Goal: Check status: Check status

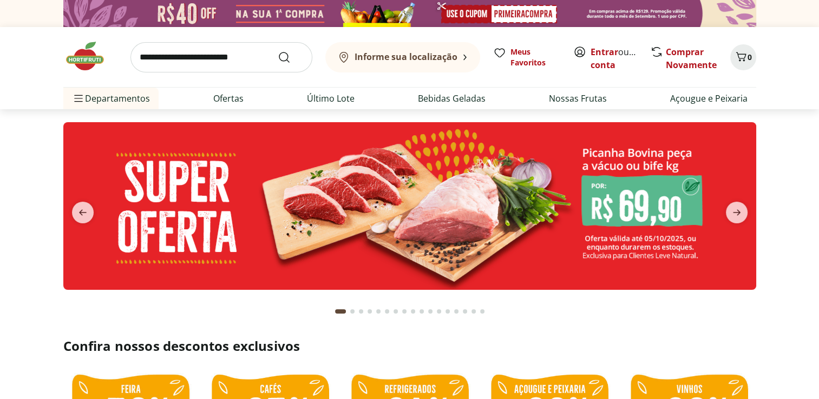
click at [590, 58] on link "Entrar" at bounding box center [604, 52] width 28 height 12
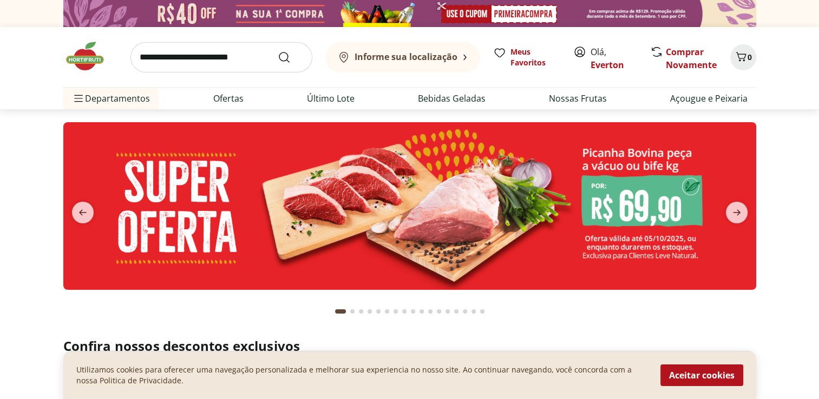
click at [736, 61] on icon "Carrinho" at bounding box center [740, 56] width 13 height 13
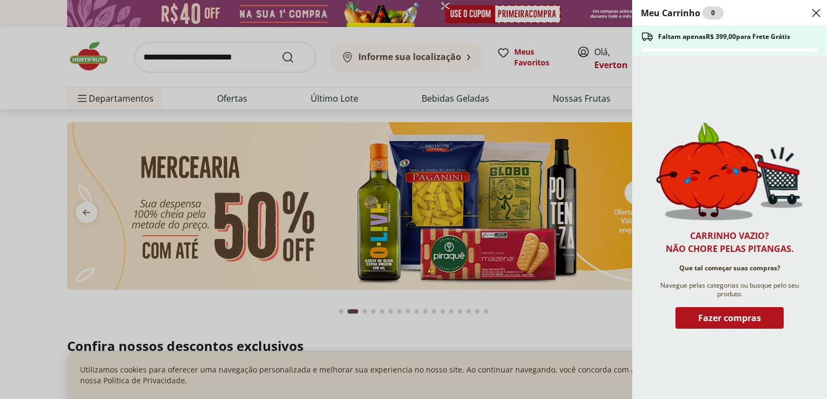
click at [812, 15] on icon "Close" at bounding box center [815, 12] width 13 height 13
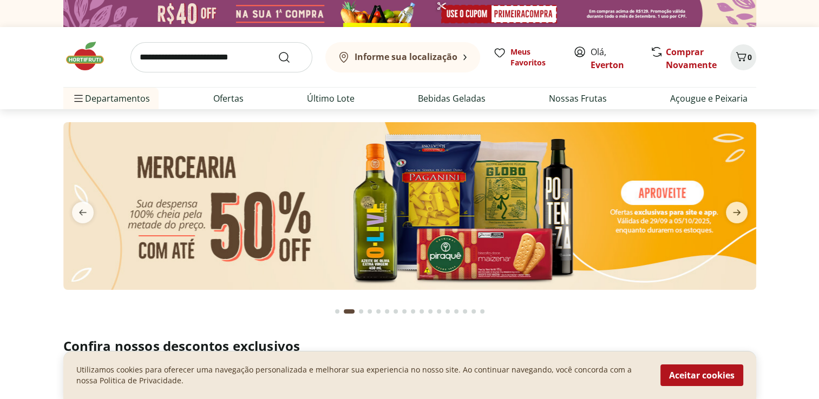
click at [595, 70] on link "Everton" at bounding box center [607, 65] width 34 height 12
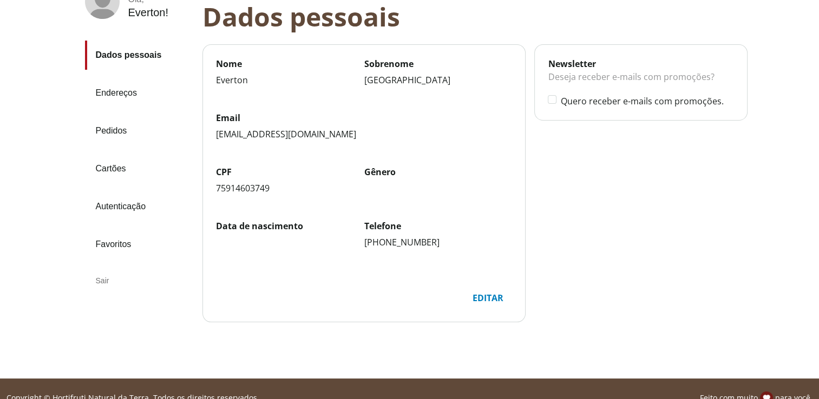
scroll to position [105, 0]
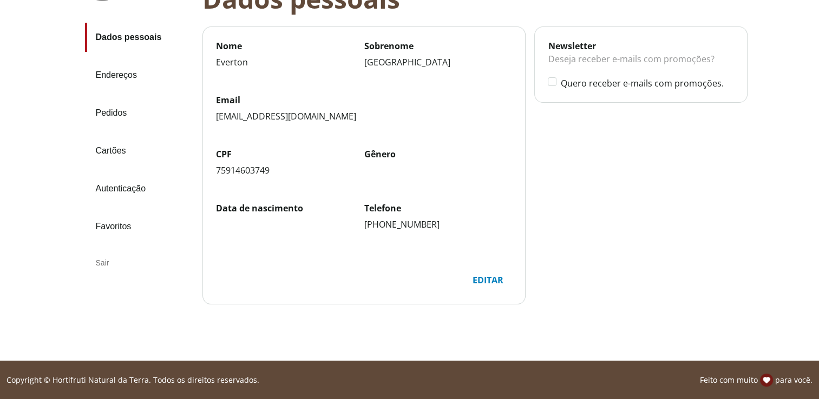
click at [113, 111] on link "Pedidos" at bounding box center [139, 112] width 109 height 29
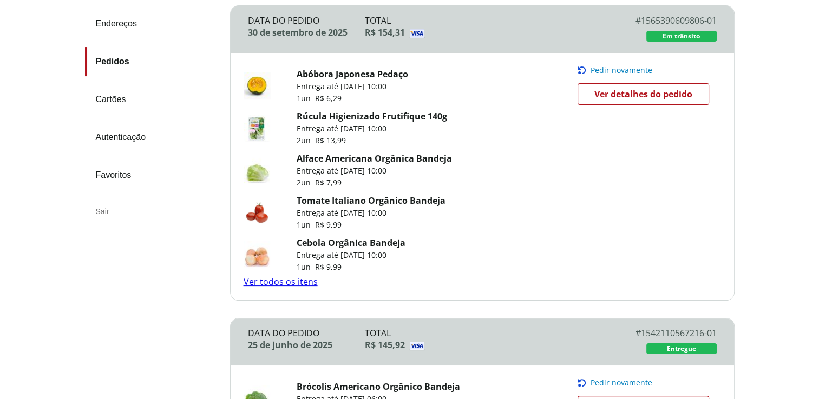
scroll to position [216, 0]
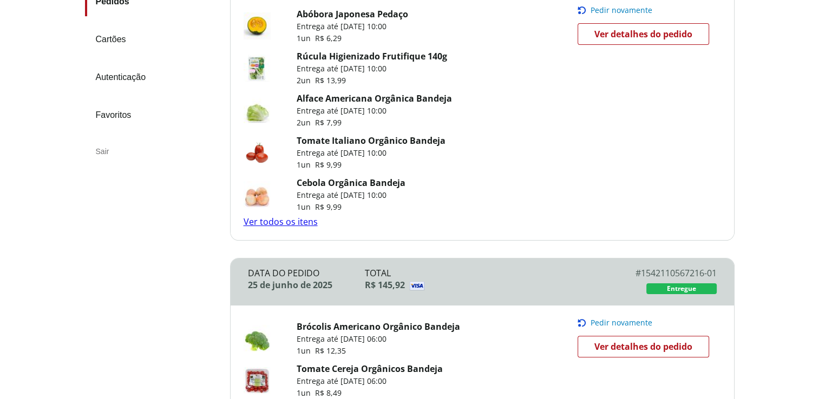
click at [301, 224] on link "Ver todos os itens" at bounding box center [280, 222] width 74 height 12
